Goal: Task Accomplishment & Management: Use online tool/utility

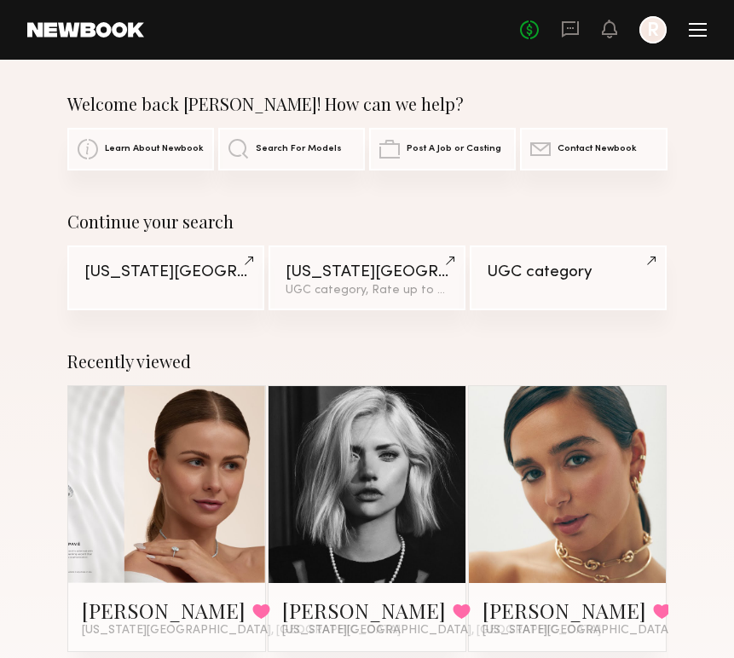
click at [694, 34] on div at bounding box center [698, 30] width 18 height 14
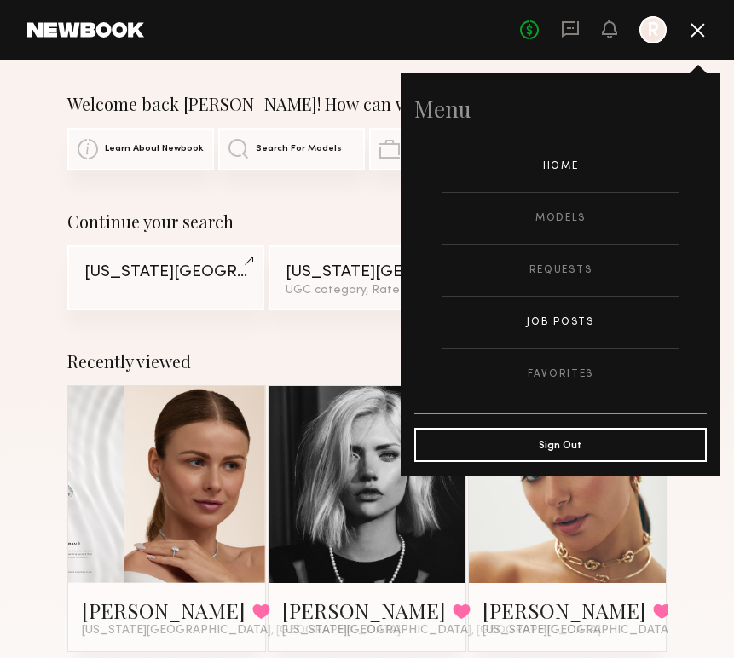
click at [556, 315] on link "Job Posts" at bounding box center [561, 322] width 238 height 51
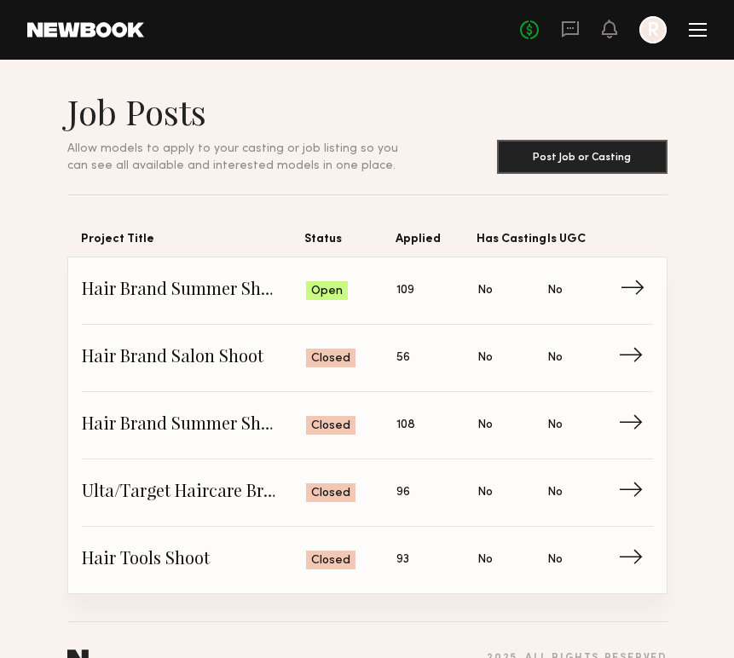
click at [564, 280] on span "Is UGC: No" at bounding box center [582, 291] width 71 height 26
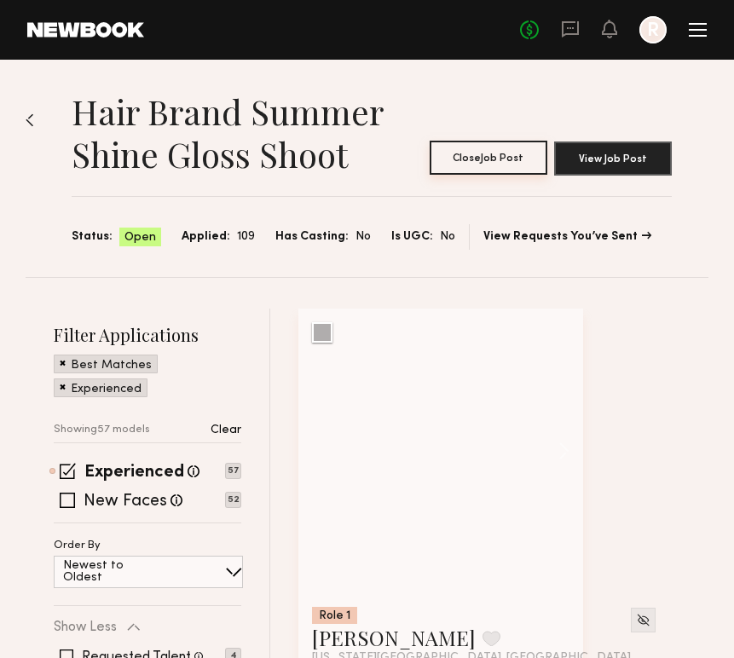
click at [482, 162] on button "Close Job Post" at bounding box center [489, 158] width 118 height 34
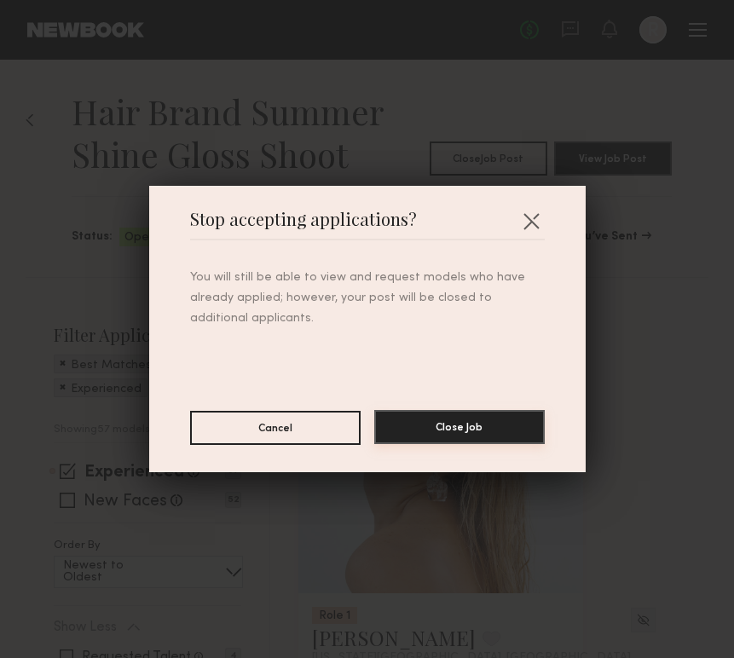
click at [442, 440] on button "Close Job" at bounding box center [459, 427] width 170 height 34
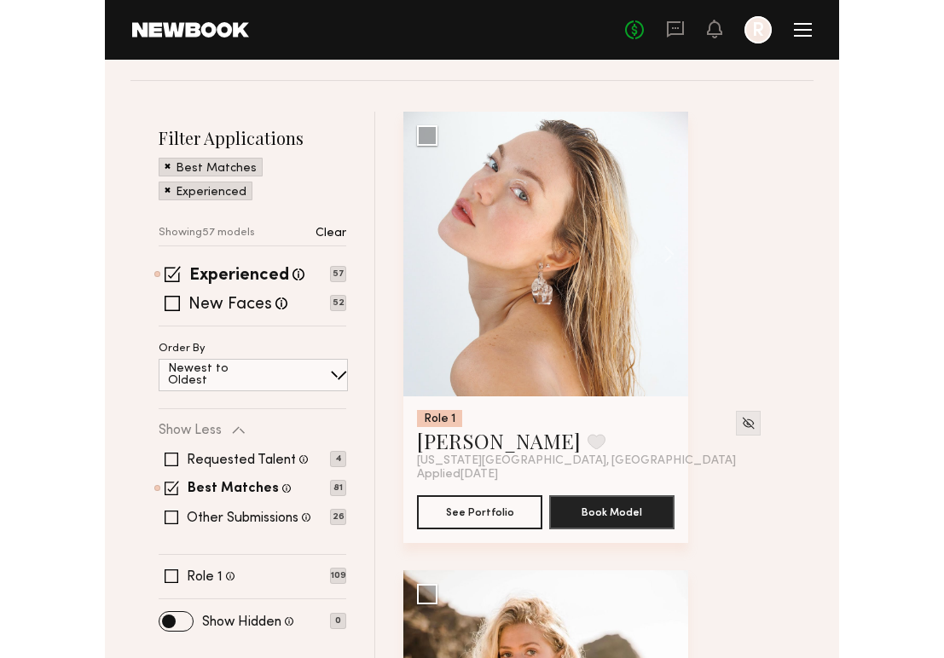
scroll to position [190, 0]
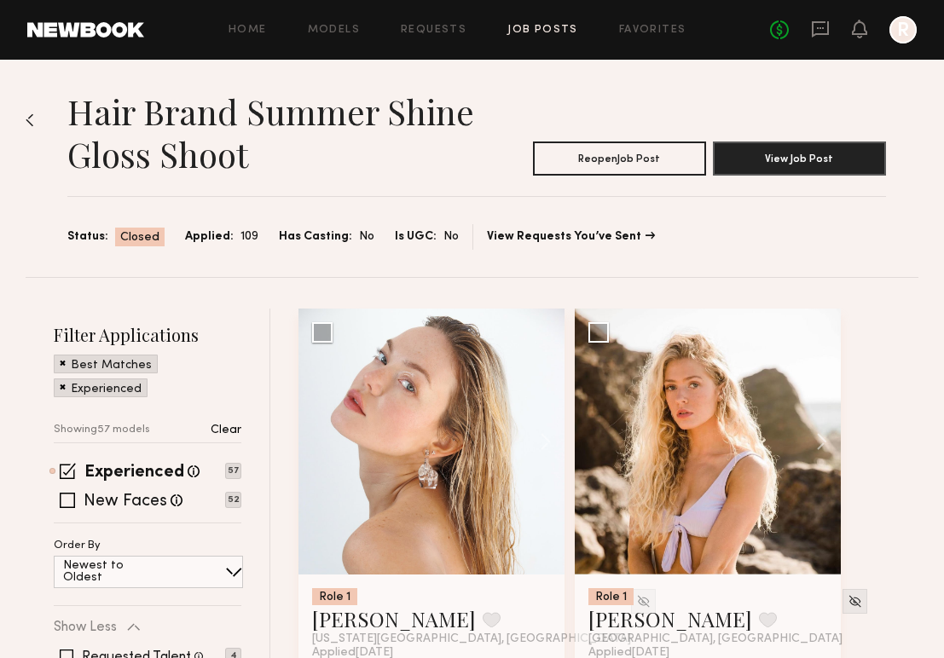
scroll to position [0, 0]
click at [138, 110] on h1 "Hair Brand Summer Shine Gloss Shoot" at bounding box center [285, 132] width 436 height 85
click at [440, 162] on h1 "Hair Brand Summer Shine Gloss Shoot" at bounding box center [285, 132] width 436 height 85
click at [26, 116] on img at bounding box center [30, 120] width 9 height 14
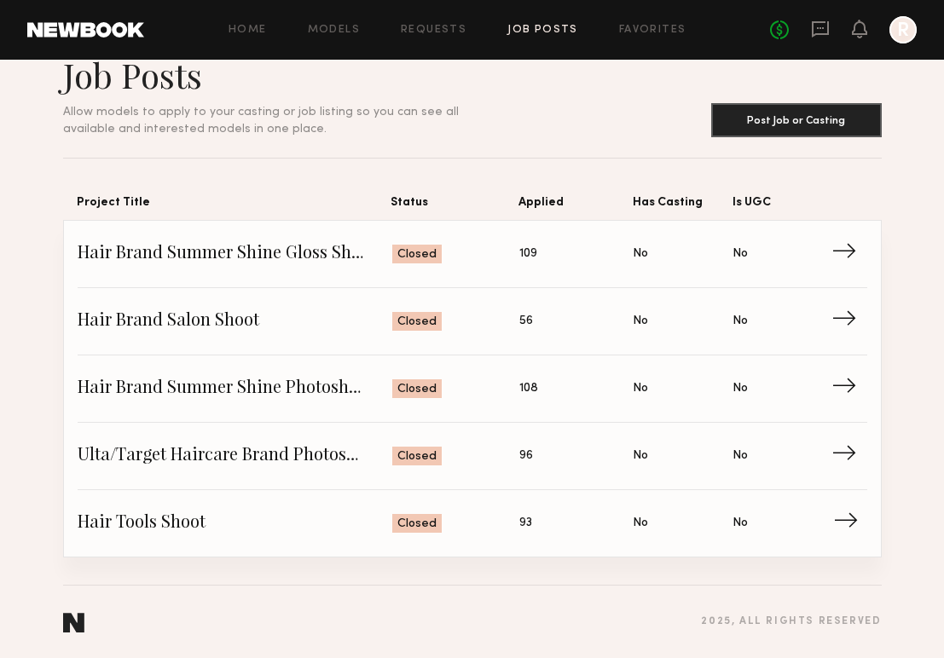
scroll to position [37, 0]
click at [204, 591] on section "2025 , all rights reserved" at bounding box center [472, 621] width 818 height 73
